Goal: Information Seeking & Learning: Learn about a topic

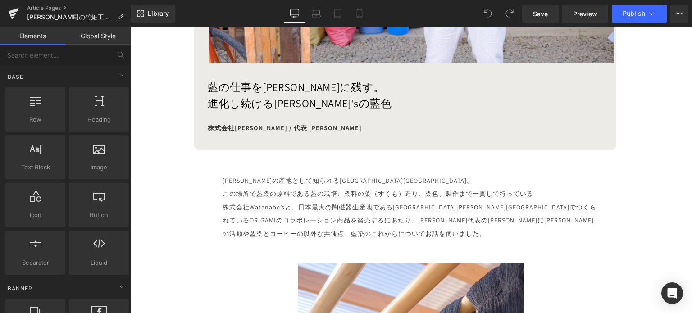
scroll to position [407, 0]
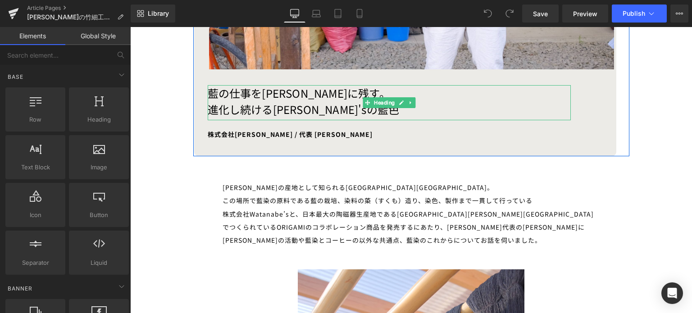
click at [305, 105] on h1 "藍の仕事を[PERSON_NAME]に残す。 進化し続ける[PERSON_NAME]'sの藍色" at bounding box center [389, 101] width 363 height 32
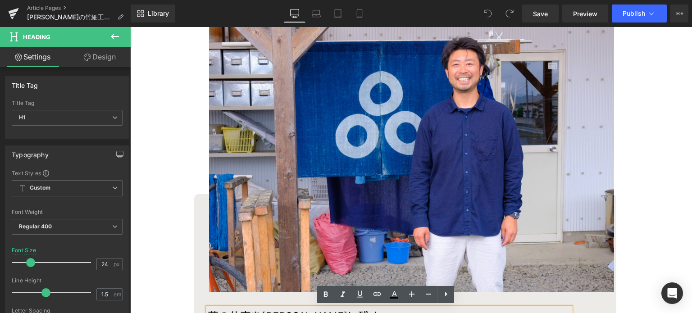
scroll to position [335, 0]
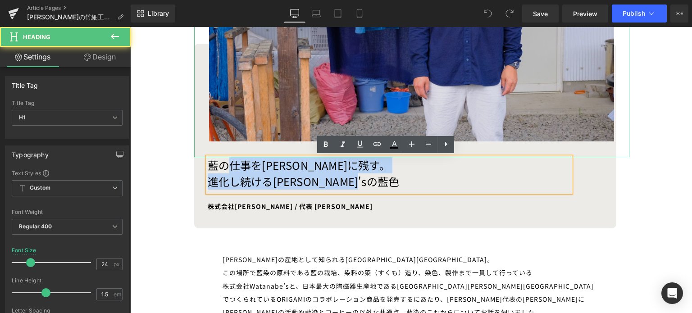
drag, startPoint x: 383, startPoint y: 183, endPoint x: 229, endPoint y: 137, distance: 160.9
click at [229, 137] on div "Liquid Image 藍の仕事を[PERSON_NAME]に残す。 進化し続ける[PERSON_NAME]'sの藍色 Heading 株式会社[PERSO…" at bounding box center [411, 39] width 435 height 377
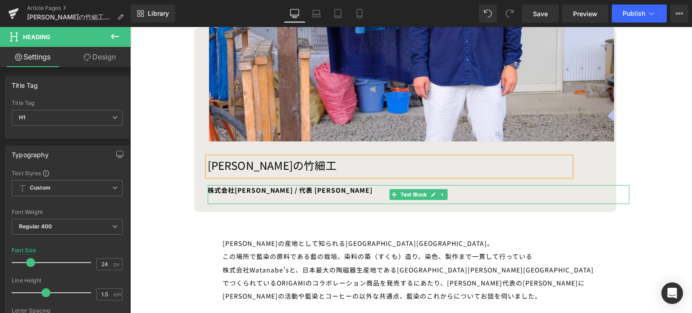
click at [319, 189] on b "株式会社[PERSON_NAME] / 代表 [PERSON_NAME]" at bounding box center [290, 190] width 165 height 9
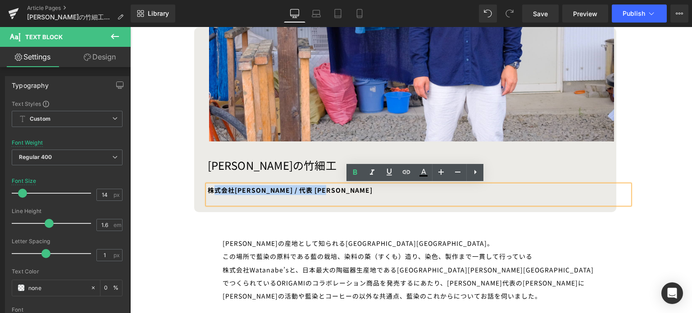
drag, startPoint x: 331, startPoint y: 189, endPoint x: 209, endPoint y: 195, distance: 122.7
click at [209, 195] on div "株式会社[PERSON_NAME] / 代表 [PERSON_NAME]" at bounding box center [419, 194] width 422 height 18
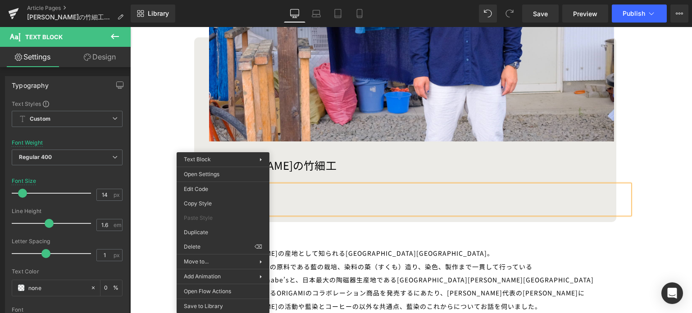
click at [281, 192] on div at bounding box center [419, 199] width 422 height 29
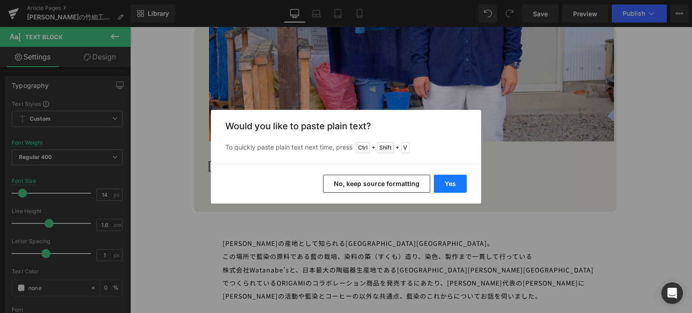
click at [460, 181] on button "Yes" at bounding box center [450, 184] width 33 height 18
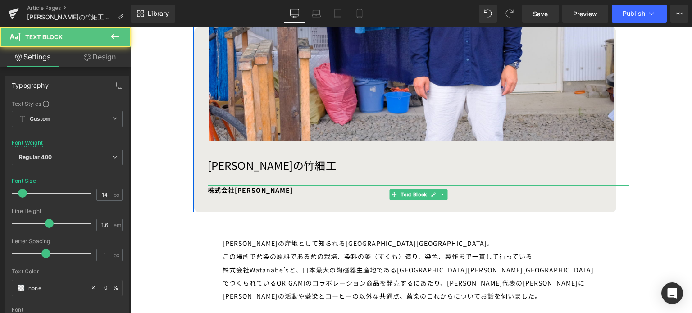
click at [279, 189] on div "株式会社[PERSON_NAME]" at bounding box center [419, 194] width 422 height 18
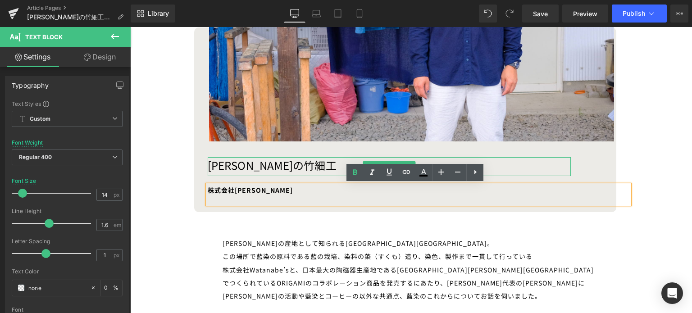
click at [227, 169] on h1 "[PERSON_NAME]の竹細工" at bounding box center [389, 165] width 363 height 16
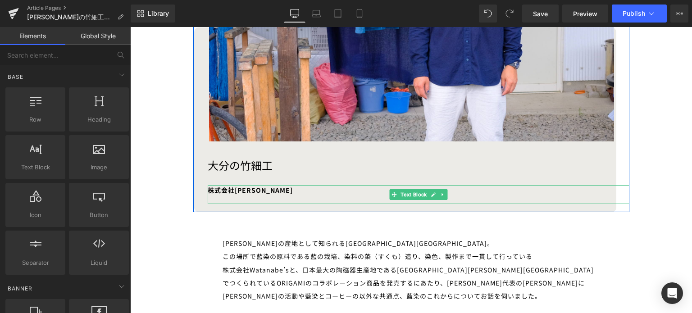
click at [262, 191] on div "株式会社[PERSON_NAME]" at bounding box center [419, 194] width 422 height 18
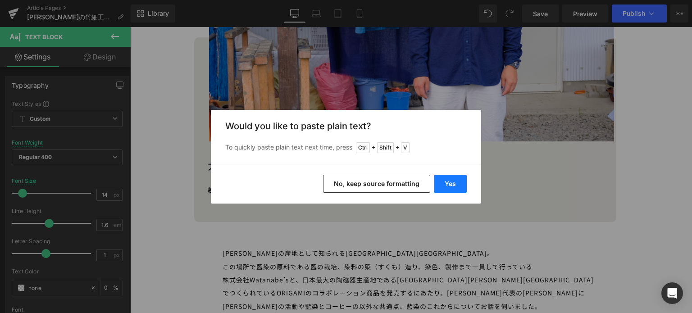
click at [456, 184] on button "Yes" at bounding box center [450, 184] width 33 height 18
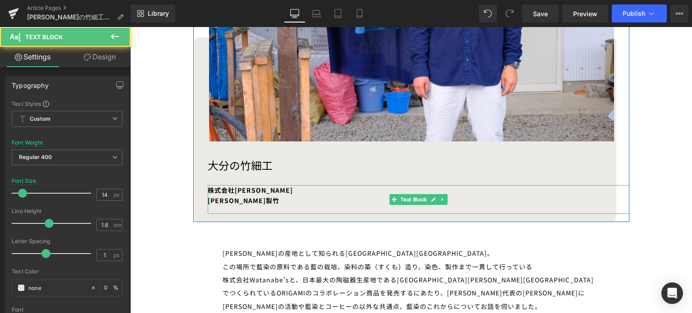
click at [237, 205] on div "株式会社[PERSON_NAME] [PERSON_NAME]製竹" at bounding box center [419, 199] width 422 height 29
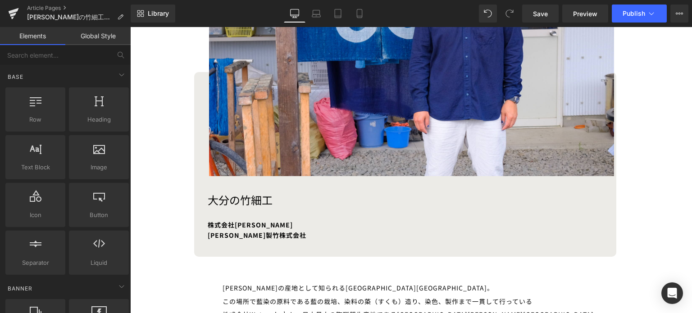
scroll to position [293, 0]
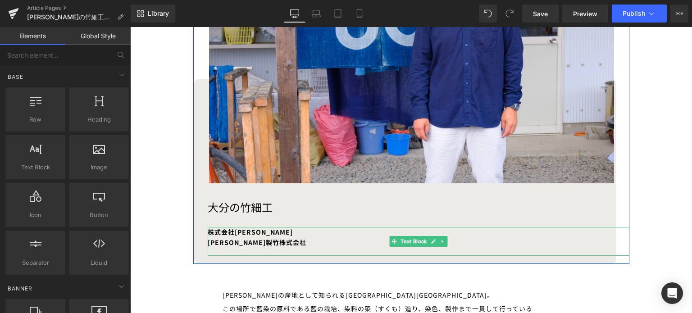
click at [208, 233] on b "株式会社[PERSON_NAME]" at bounding box center [250, 232] width 85 height 9
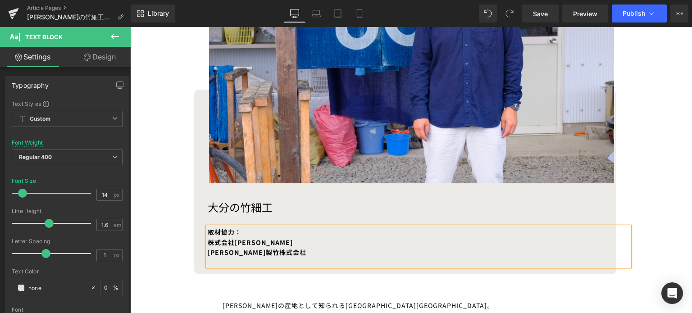
click at [277, 256] on div "[PERSON_NAME]製竹株式会社" at bounding box center [419, 252] width 422 height 10
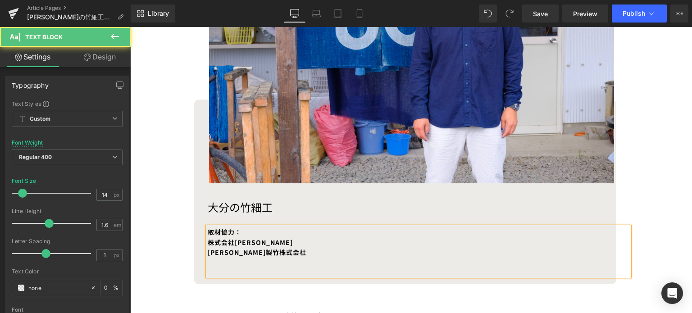
click at [225, 270] on div "取材協力： 株式会社[PERSON_NAME] [PERSON_NAME]製竹株式会社" at bounding box center [419, 251] width 422 height 49
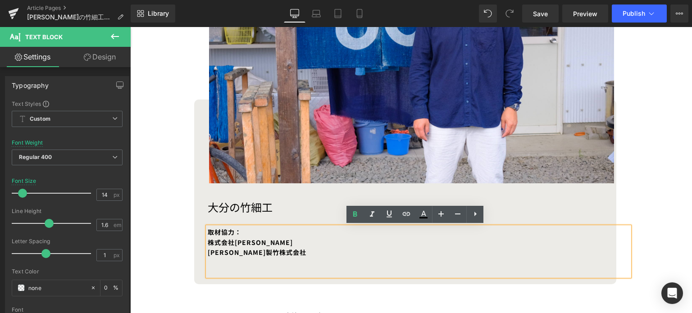
click at [223, 265] on div at bounding box center [419, 263] width 422 height 10
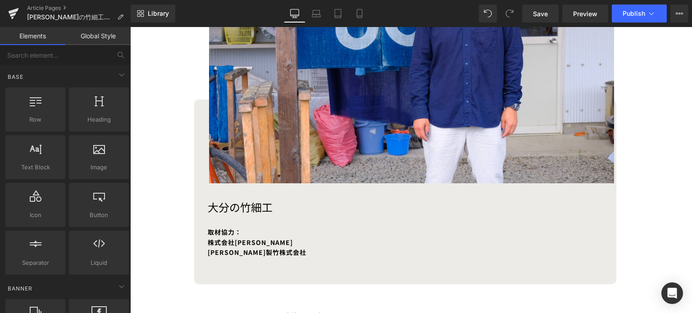
click at [211, 264] on div at bounding box center [419, 263] width 422 height 10
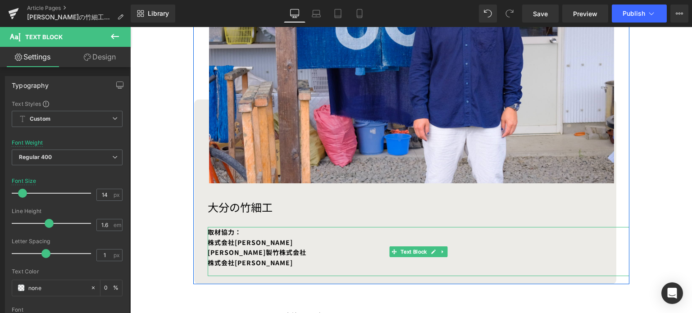
click at [228, 240] on b "株式会社[PERSON_NAME]" at bounding box center [250, 242] width 85 height 9
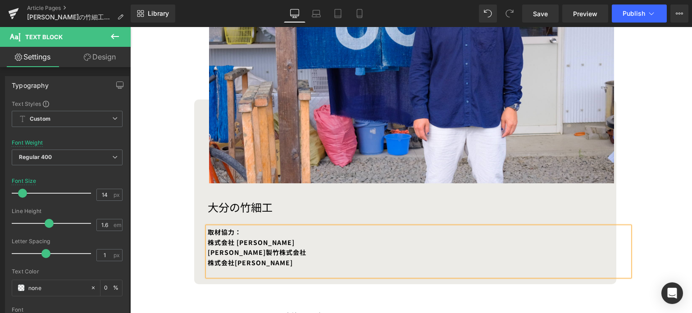
click at [232, 253] on b "[PERSON_NAME]製竹株式会社" at bounding box center [257, 252] width 99 height 9
click at [232, 266] on b "株式会社[PERSON_NAME]" at bounding box center [250, 262] width 85 height 9
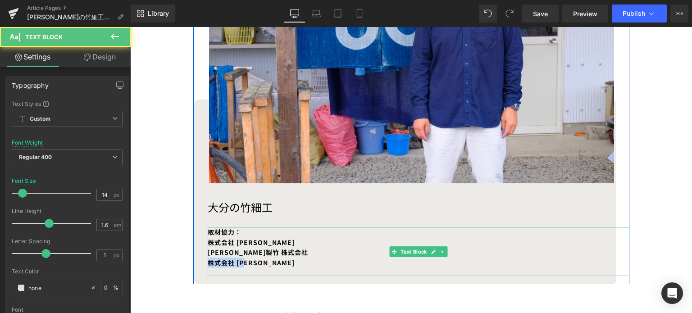
drag, startPoint x: 207, startPoint y: 261, endPoint x: 254, endPoint y: 265, distance: 47.0
click at [254, 265] on div "株式会社 [PERSON_NAME]" at bounding box center [419, 263] width 422 height 10
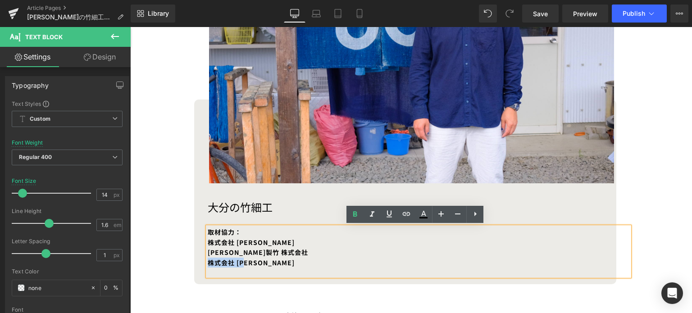
copy b "株式会社 [PERSON_NAME]"
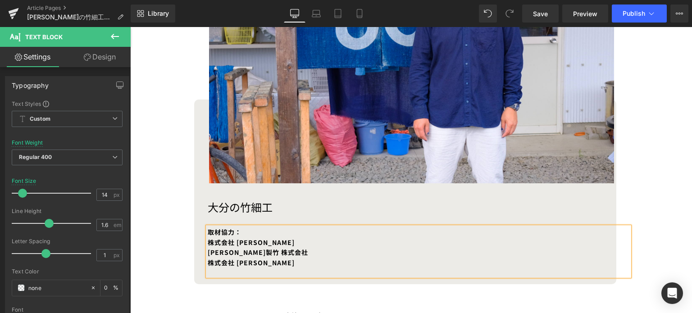
click at [208, 241] on b "株式会社 [PERSON_NAME]" at bounding box center [251, 242] width 87 height 9
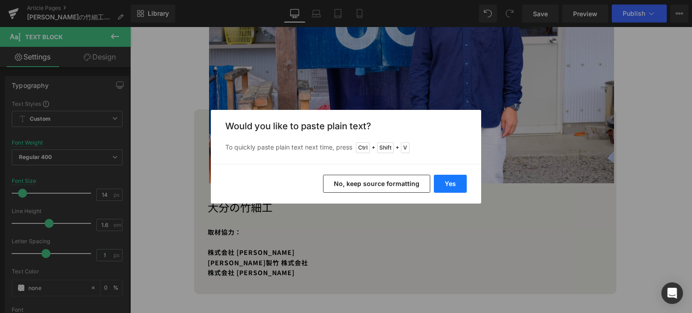
click at [445, 185] on button "Yes" at bounding box center [450, 184] width 33 height 18
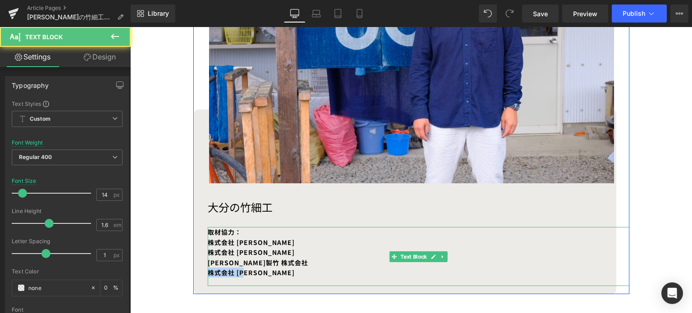
drag, startPoint x: 251, startPoint y: 274, endPoint x: 199, endPoint y: 281, distance: 52.6
click at [199, 281] on div "Liquid Image 大分の竹細工 Heading 取材協力： 株式会社 [PERSON_NAME] 株式会社 [PERSON_NAME] [PERSON…" at bounding box center [411, 93] width 435 height 401
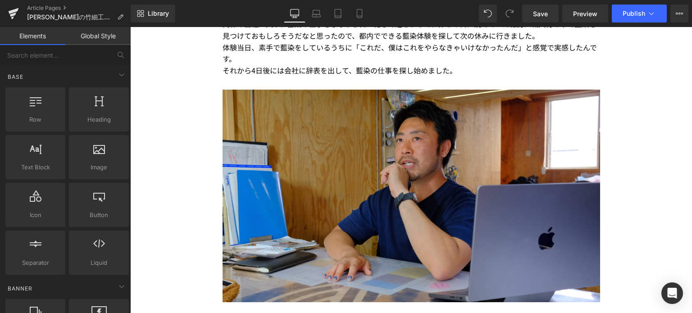
scroll to position [1112, 0]
